Goal: Find specific page/section: Find specific page/section

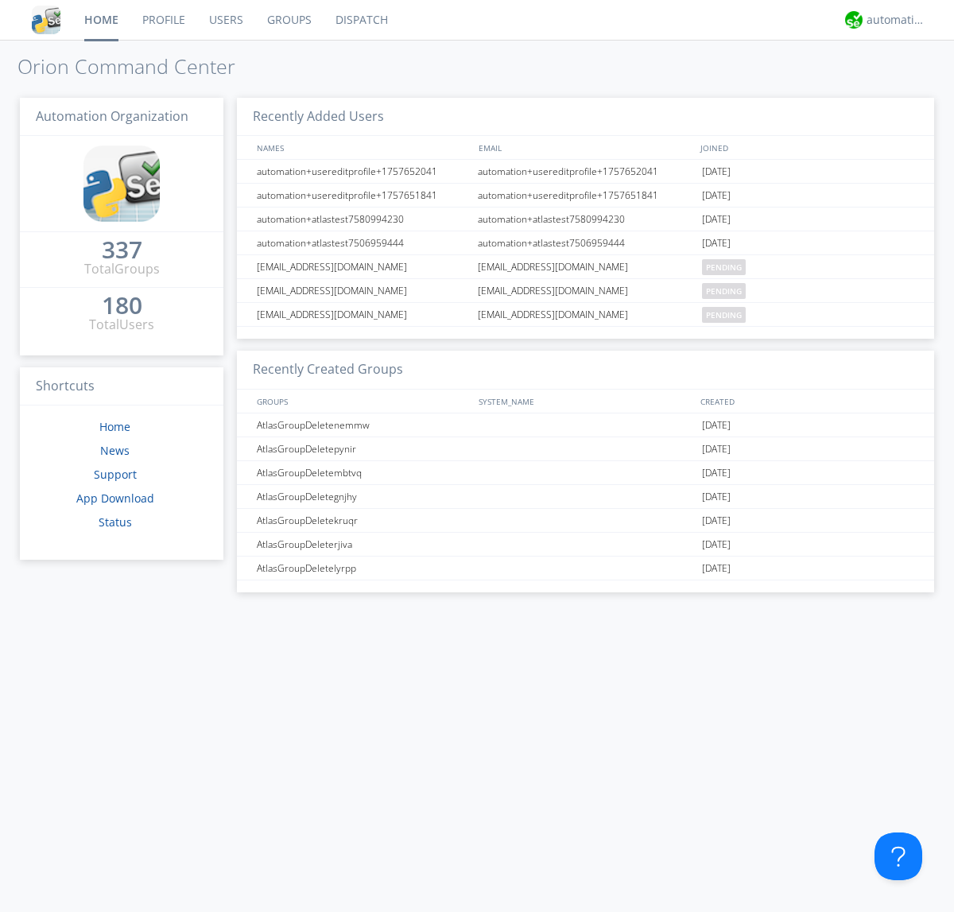
click at [360, 20] on link "Dispatch" at bounding box center [362, 20] width 76 height 40
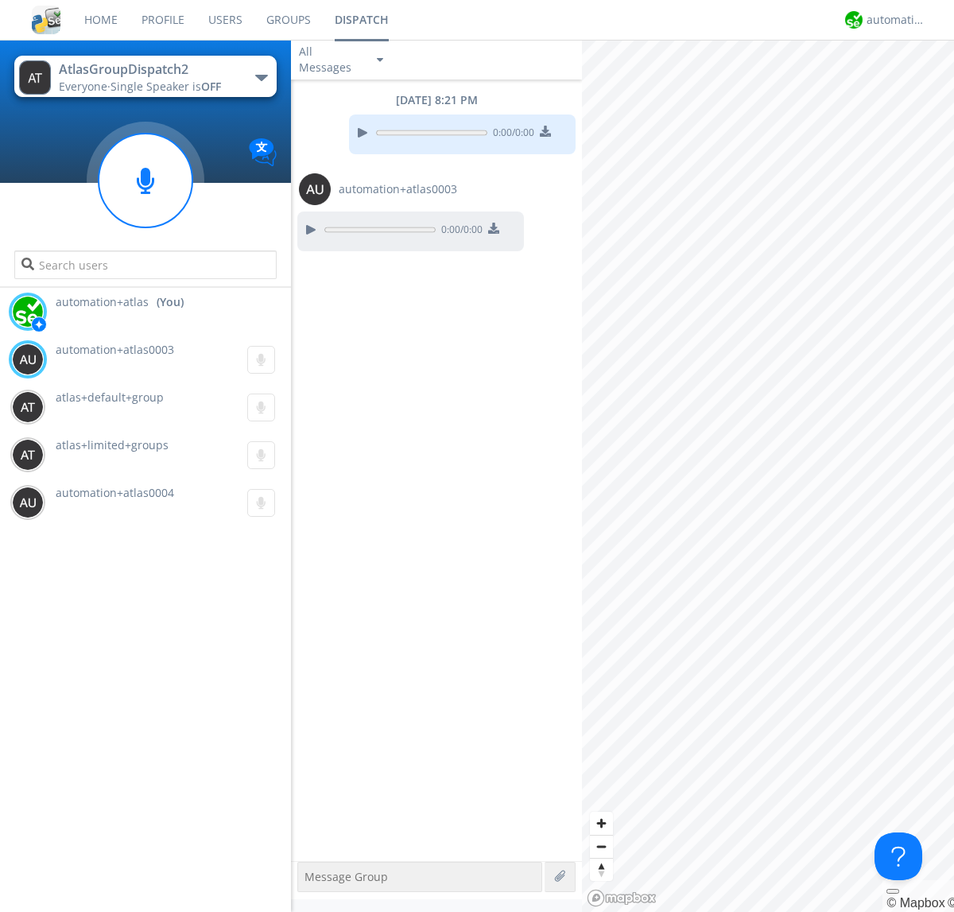
click at [261, 77] on div "button" at bounding box center [261, 78] width 13 height 6
click at [0, 0] on span "AtlasGroupDispatch" at bounding box center [0, 0] width 0 height 0
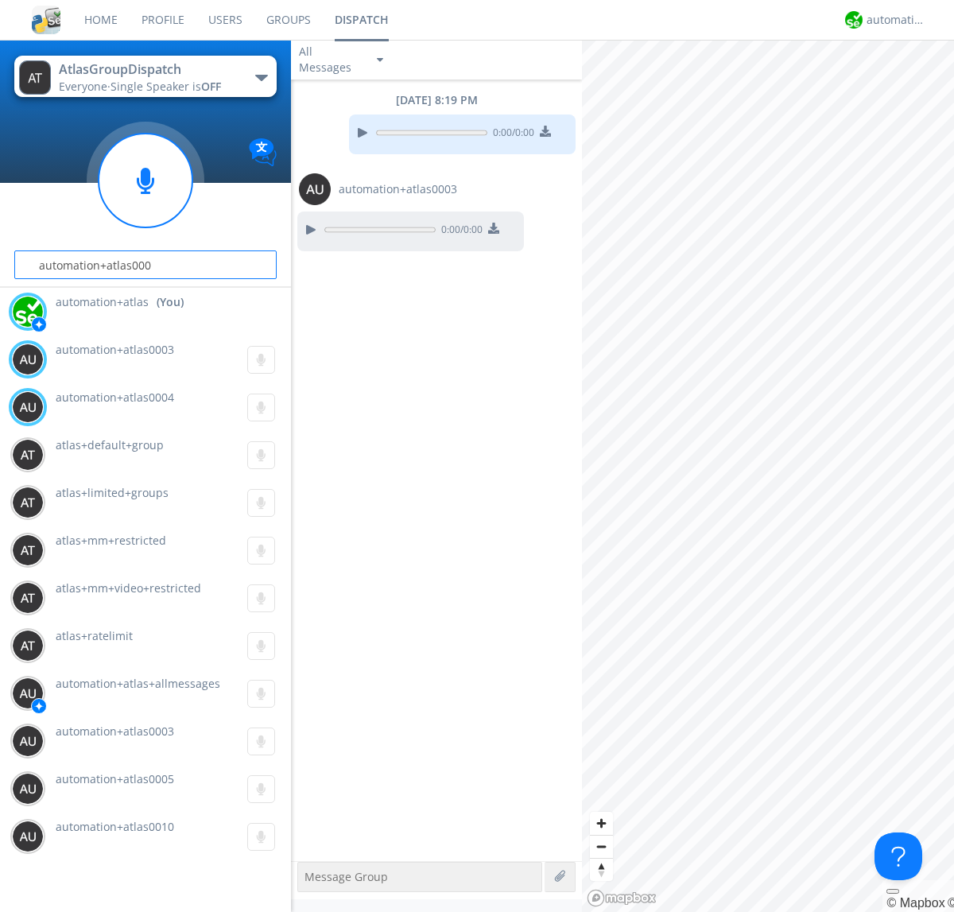
type input "automation+atlas0004"
click at [892, 20] on div "automation+atlas" at bounding box center [896, 20] width 60 height 16
